Goal: Task Accomplishment & Management: Complete application form

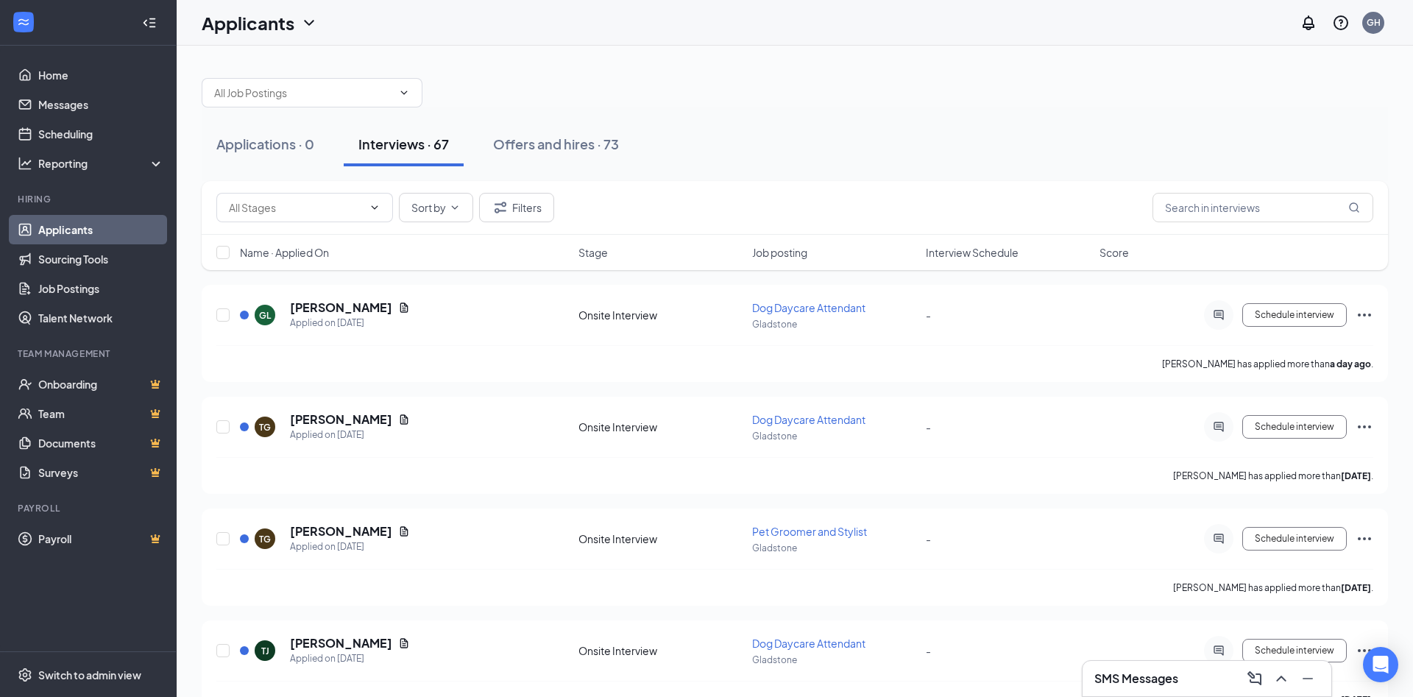
click at [944, 250] on span "Interview Schedule" at bounding box center [972, 252] width 93 height 15
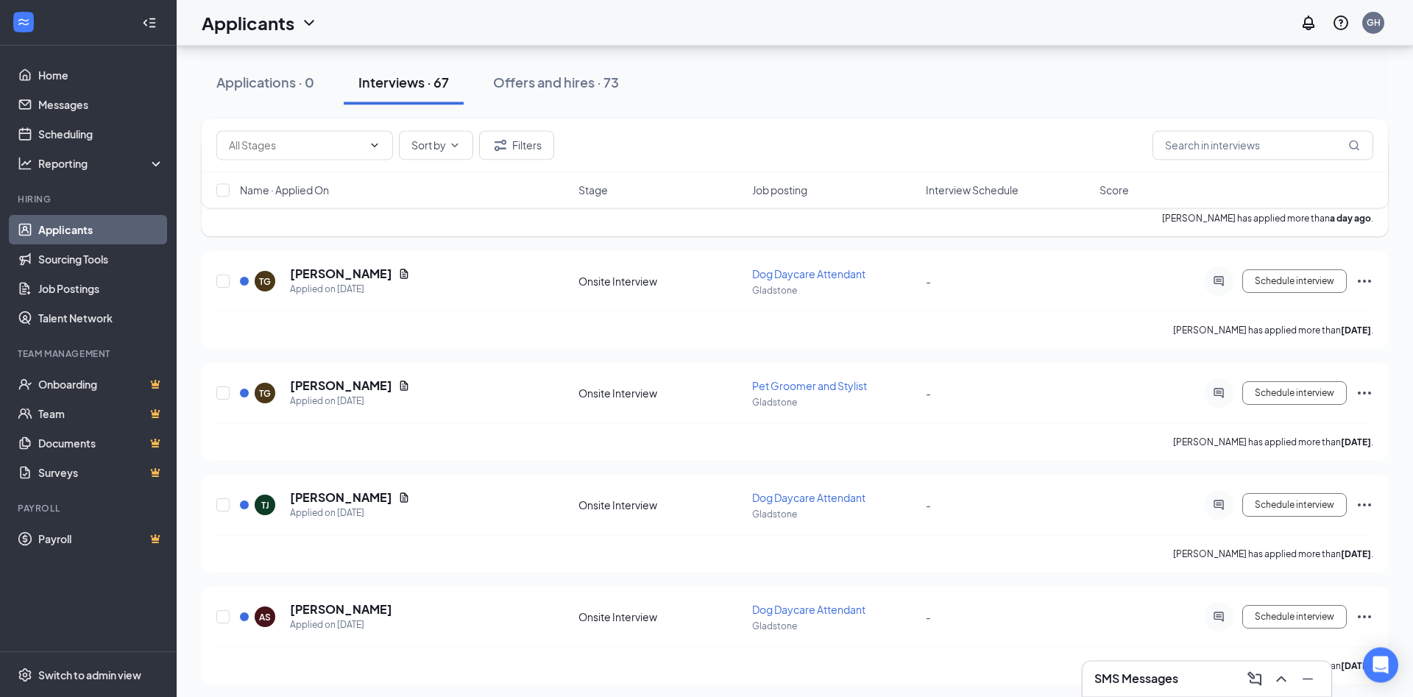
scroll to position [450, 0]
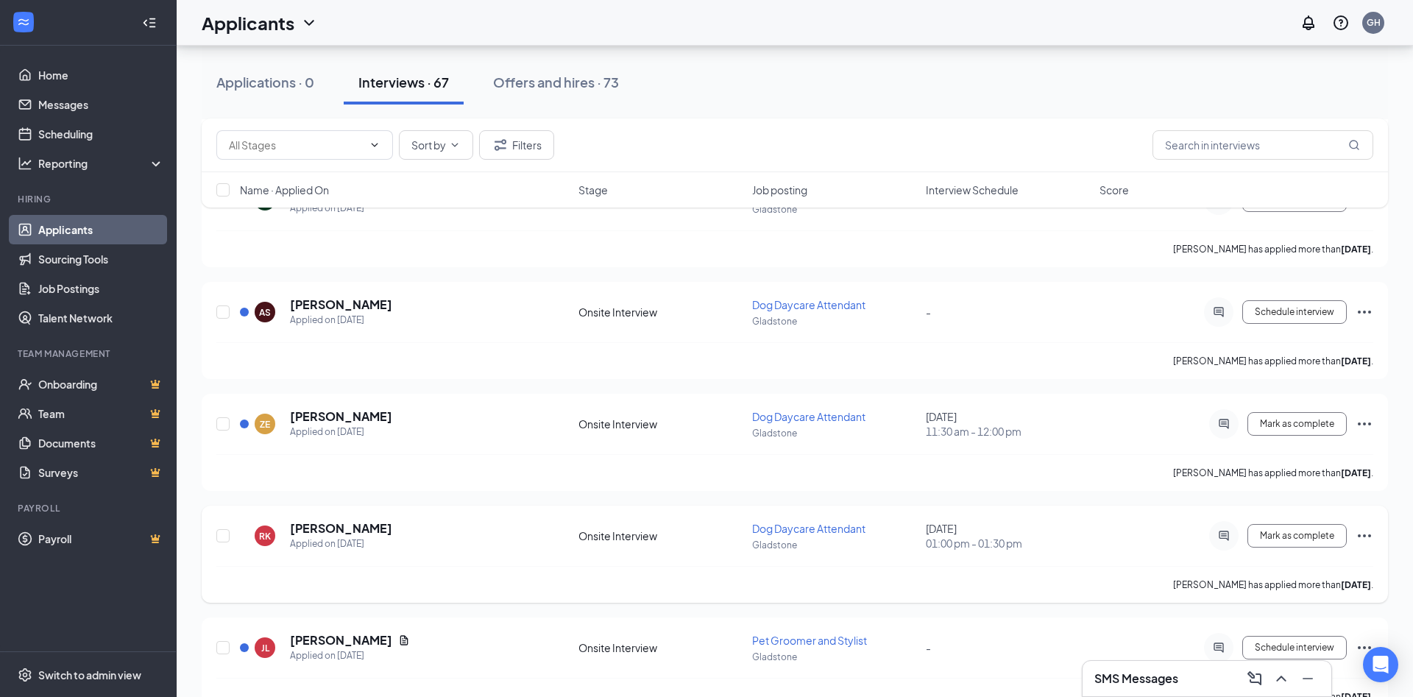
click at [334, 529] on h5 "[PERSON_NAME]" at bounding box center [341, 528] width 102 height 16
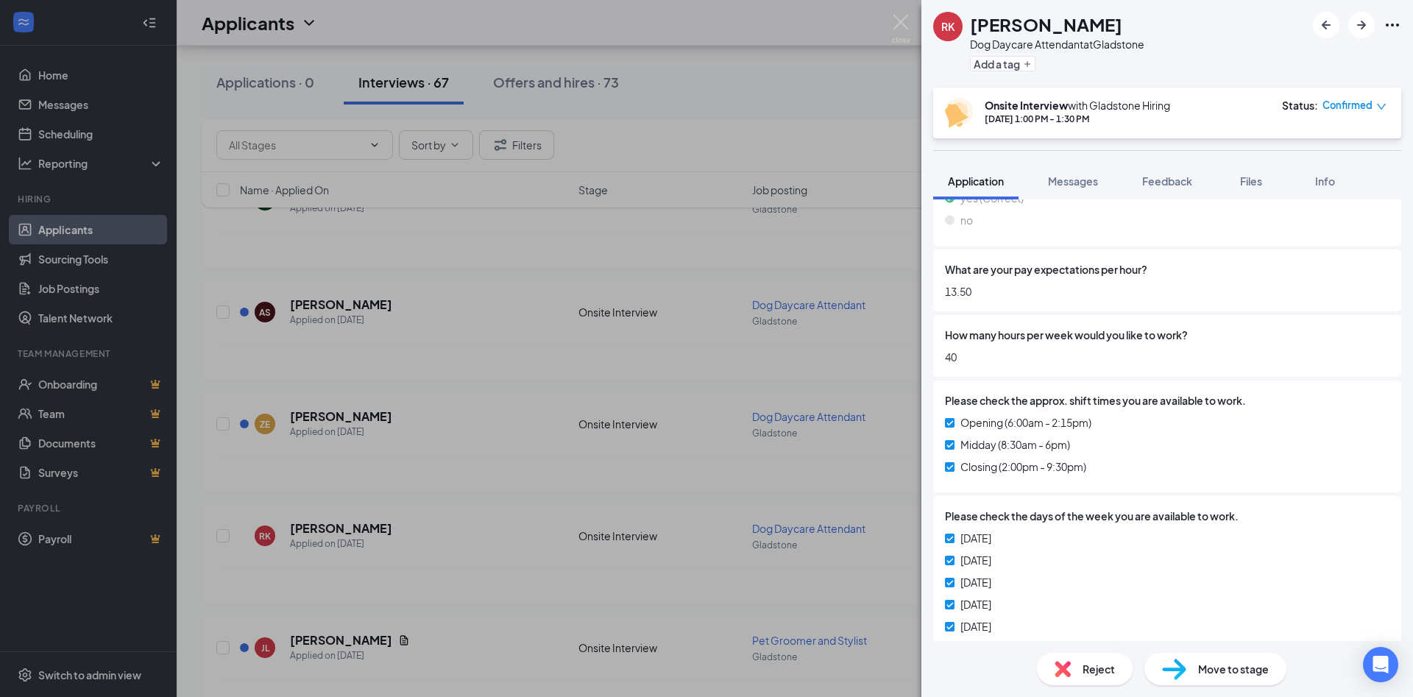
scroll to position [787, 0]
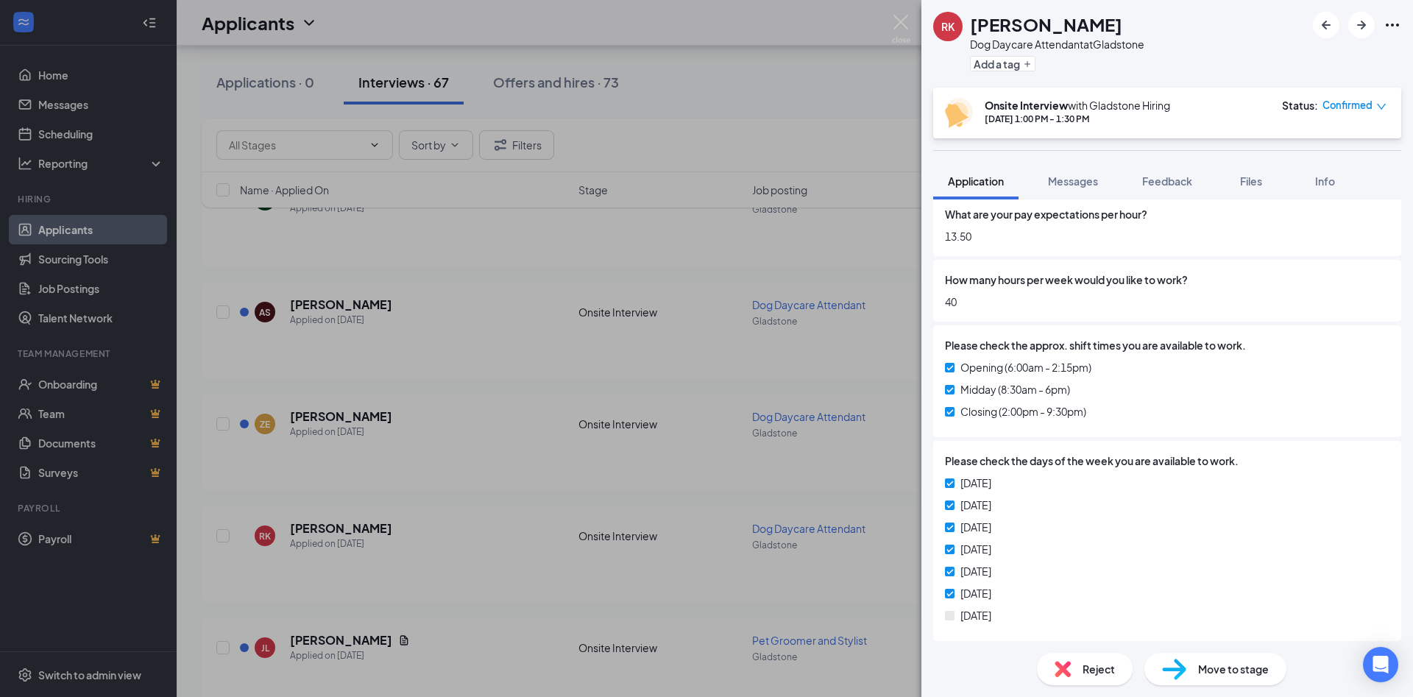
drag, startPoint x: 1324, startPoint y: 344, endPoint x: 1413, endPoint y: 460, distance: 145.5
click at [1402, 443] on div "Application Phone [PHONE_NUMBER] Email [EMAIL_ADDRESS][DOMAIN_NAME] Applied dat…" at bounding box center [1167, 50] width 468 height 1184
click at [1329, 339] on div "Are you legally eligible to work in the [GEOGRAPHIC_DATA]? yes (Correct) no Are…" at bounding box center [1167, 143] width 468 height 996
click at [1358, 349] on div at bounding box center [1318, 345] width 144 height 16
